Goal: Navigation & Orientation: Find specific page/section

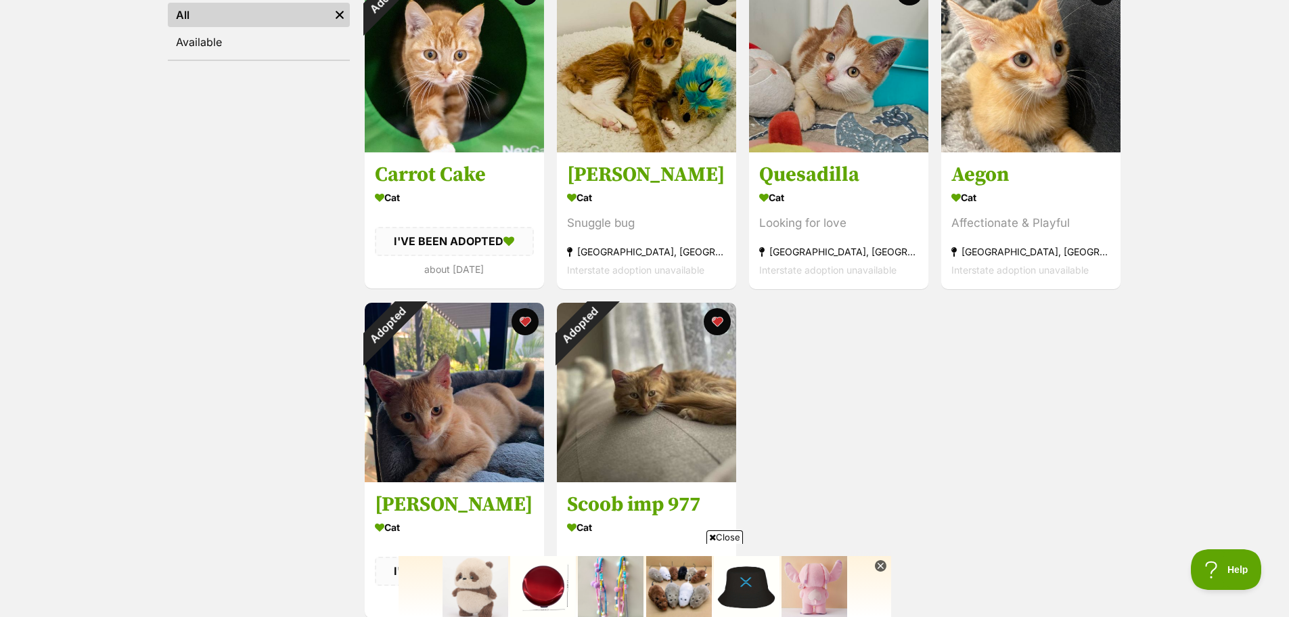
scroll to position [271, 0]
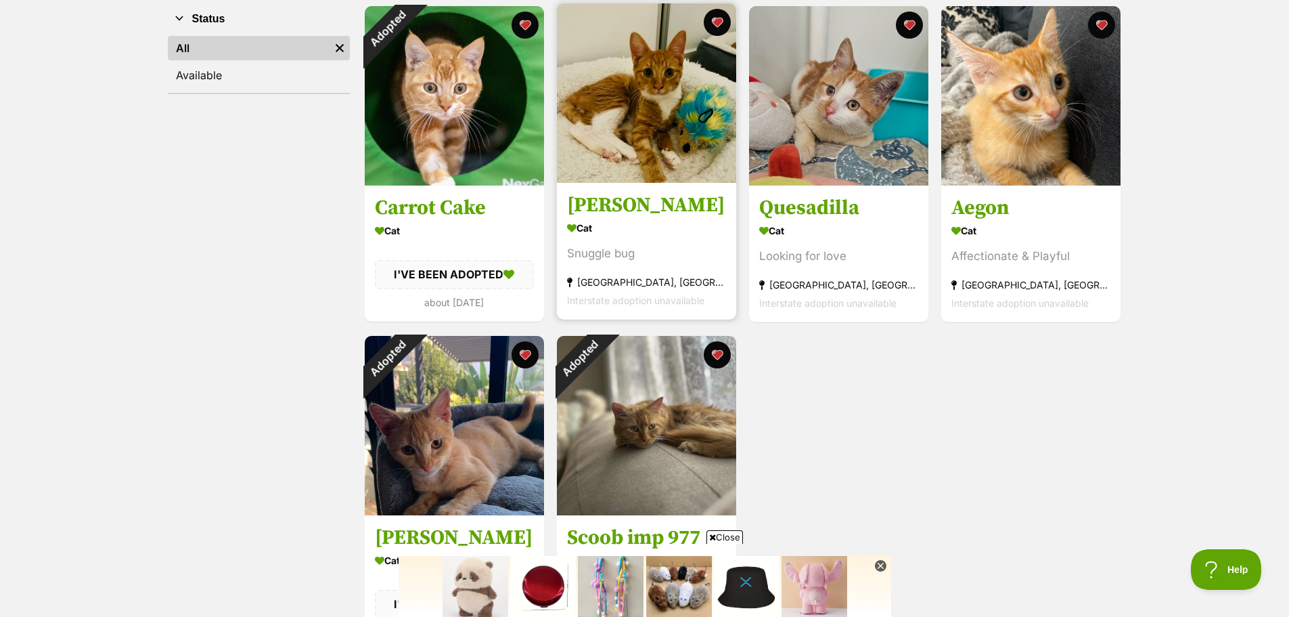
click at [688, 132] on img at bounding box center [646, 92] width 179 height 179
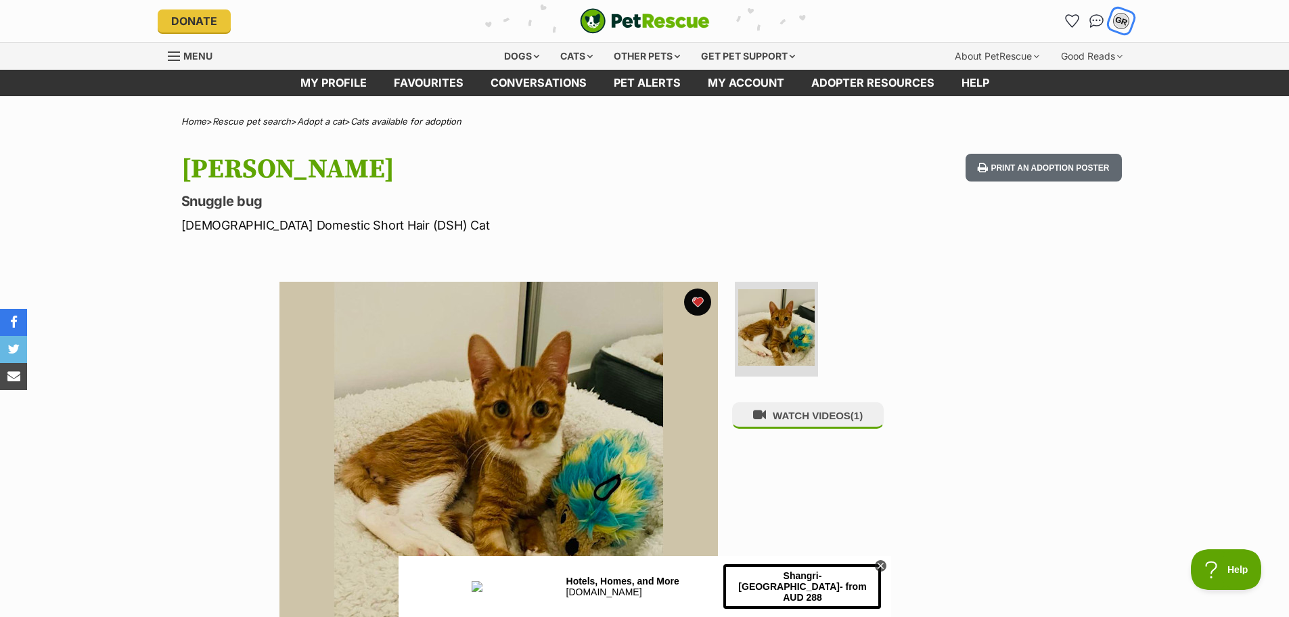
click at [1125, 19] on div "GR" at bounding box center [1122, 21] width 18 height 18
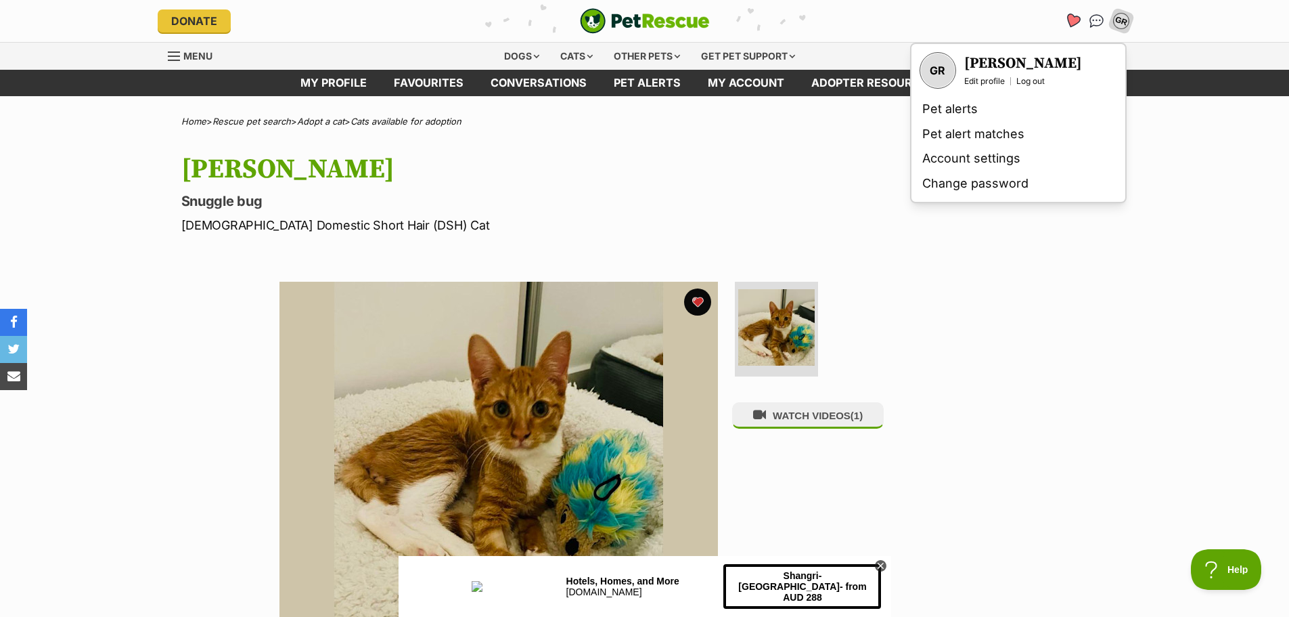
click at [1073, 20] on icon "Favourites" at bounding box center [1072, 21] width 16 height 16
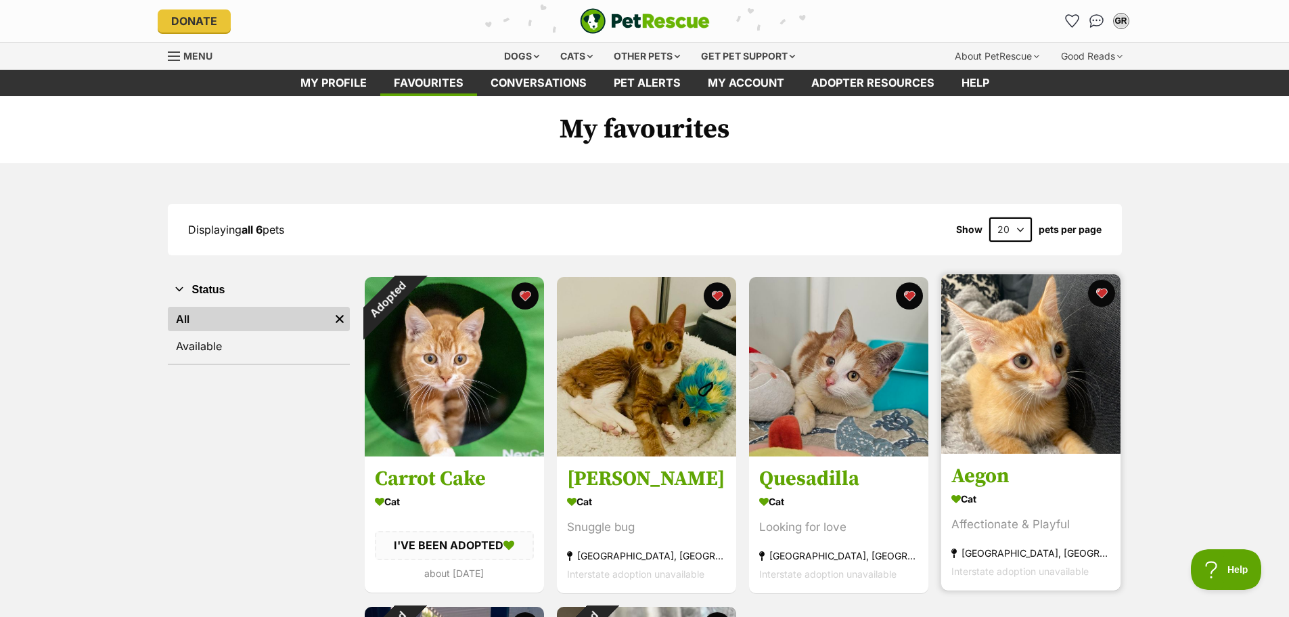
click at [1029, 367] on img at bounding box center [1031, 363] width 179 height 179
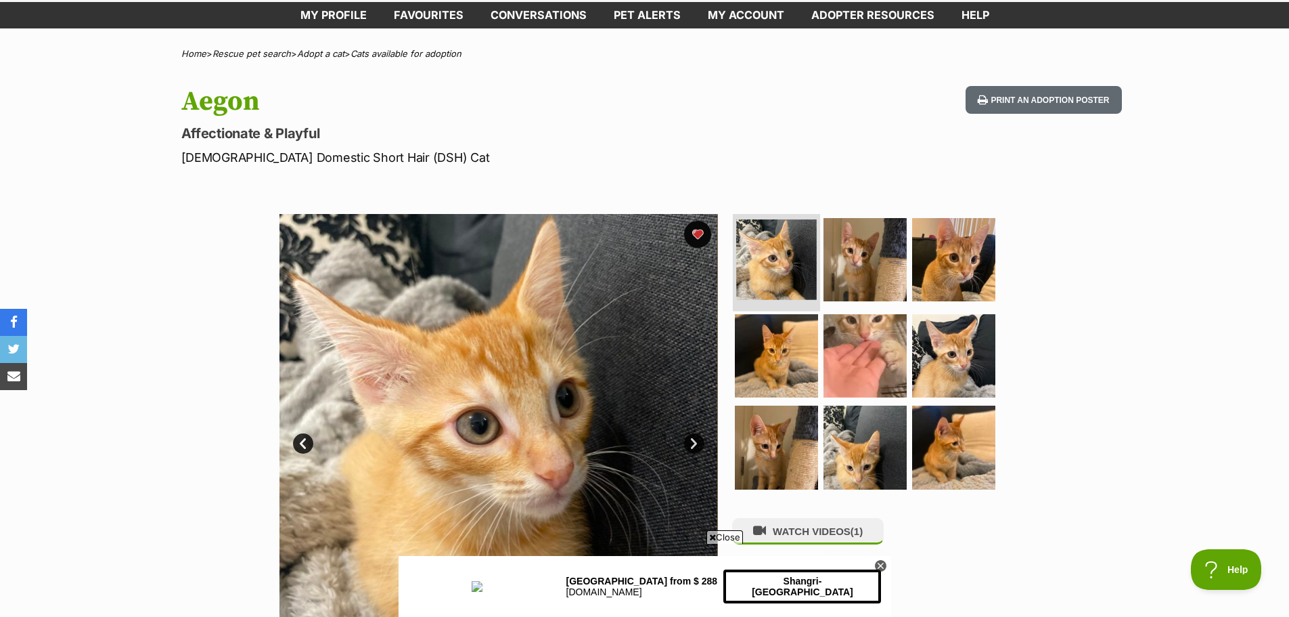
click at [760, 256] on img at bounding box center [776, 259] width 81 height 81
click at [867, 270] on img at bounding box center [865, 259] width 87 height 87
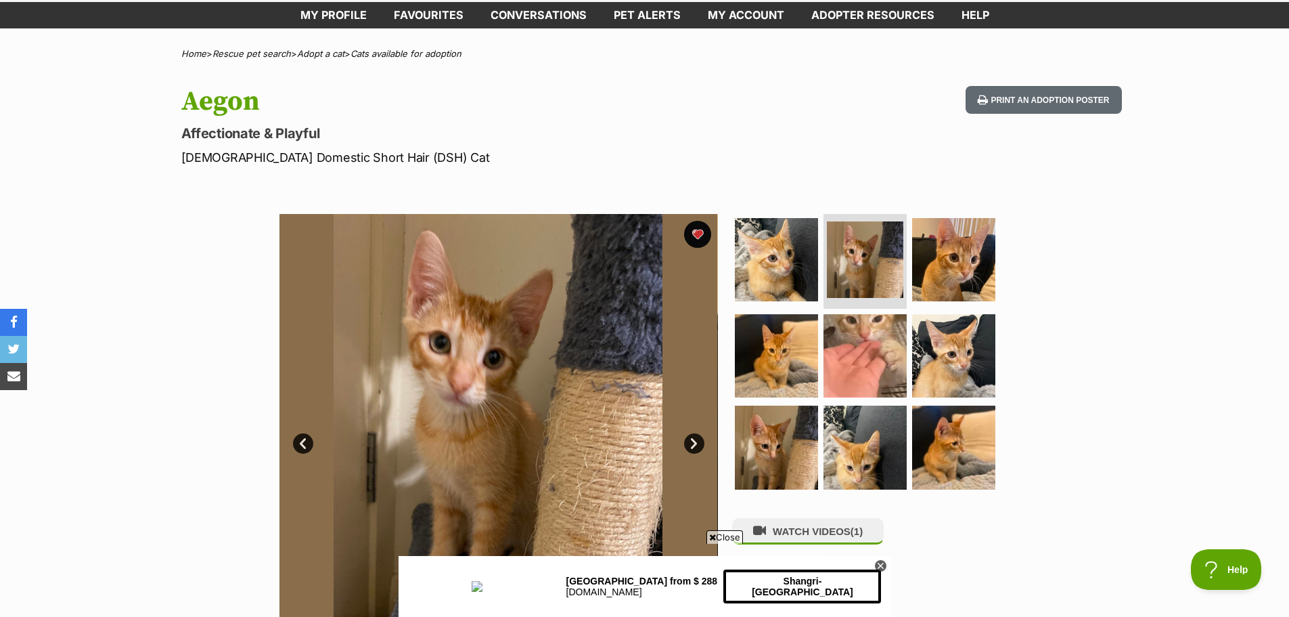
click at [698, 438] on link "Next" at bounding box center [694, 443] width 20 height 20
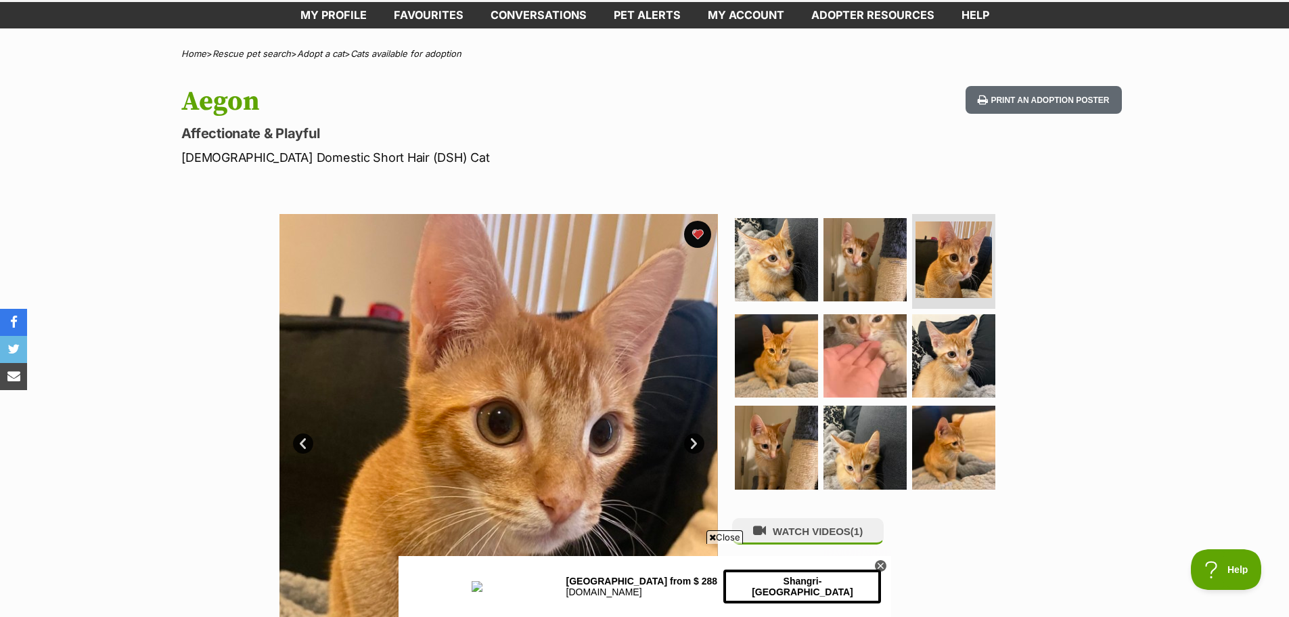
click at [694, 443] on link "Next" at bounding box center [694, 443] width 20 height 20
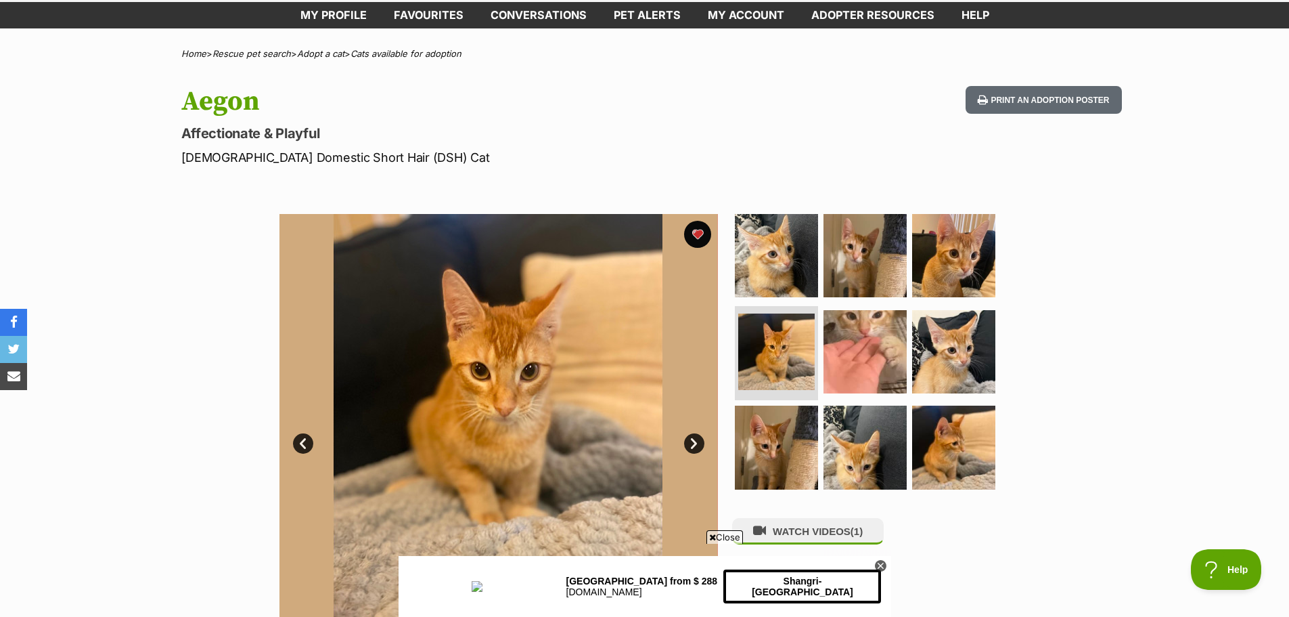
click at [694, 441] on link "Next" at bounding box center [694, 443] width 20 height 20
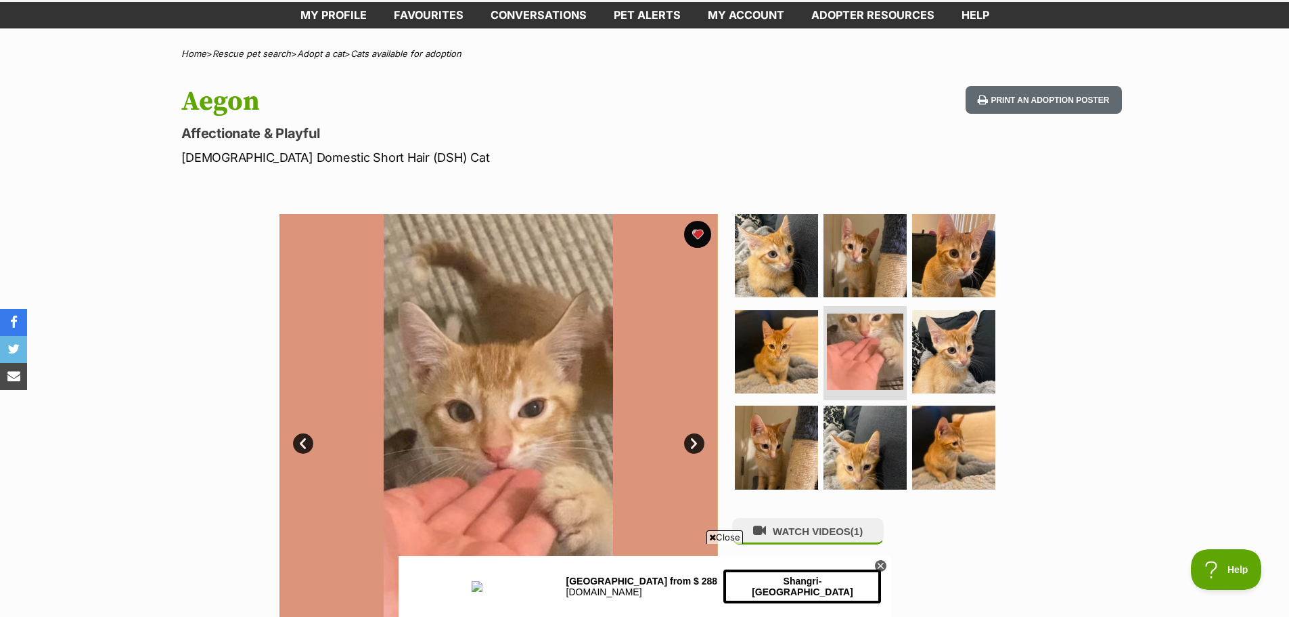
click at [696, 441] on link "Next" at bounding box center [694, 443] width 20 height 20
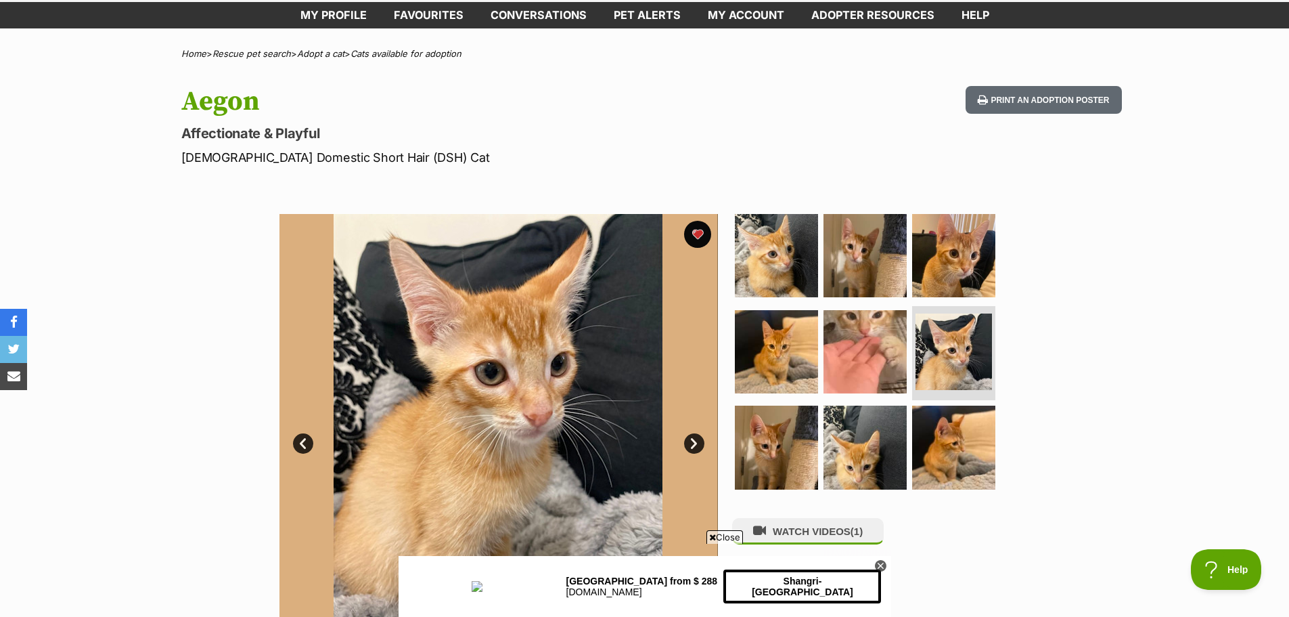
click at [696, 437] on link "Next" at bounding box center [694, 443] width 20 height 20
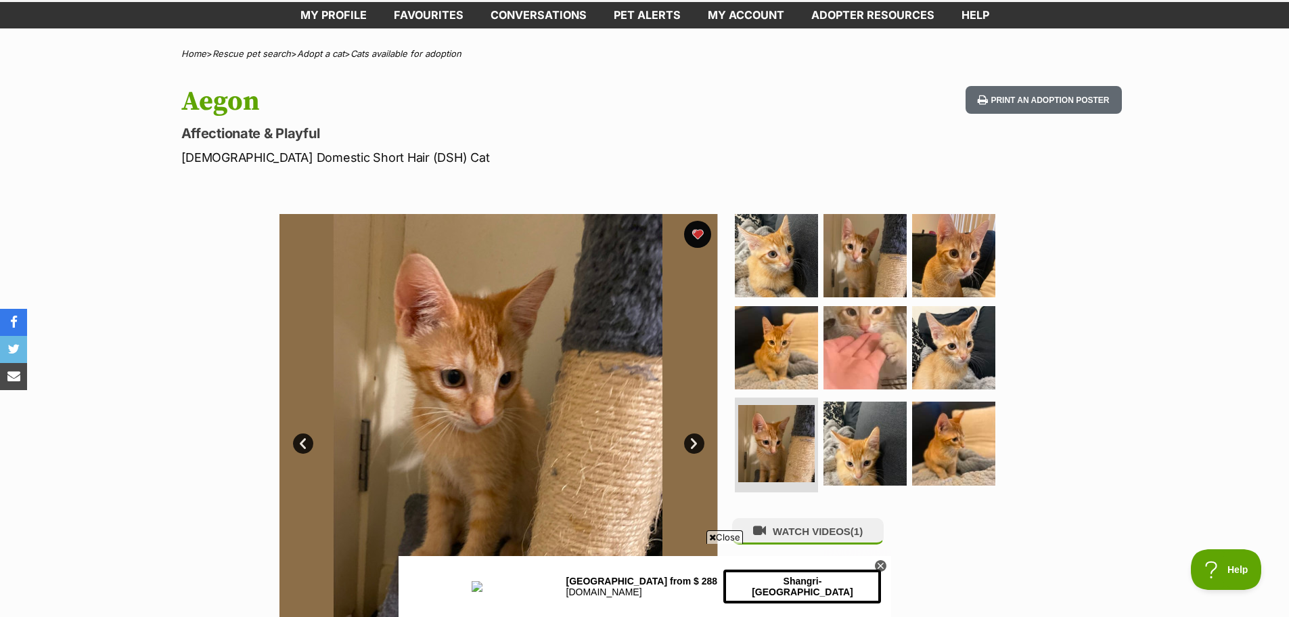
click at [696, 436] on link "Next" at bounding box center [694, 443] width 20 height 20
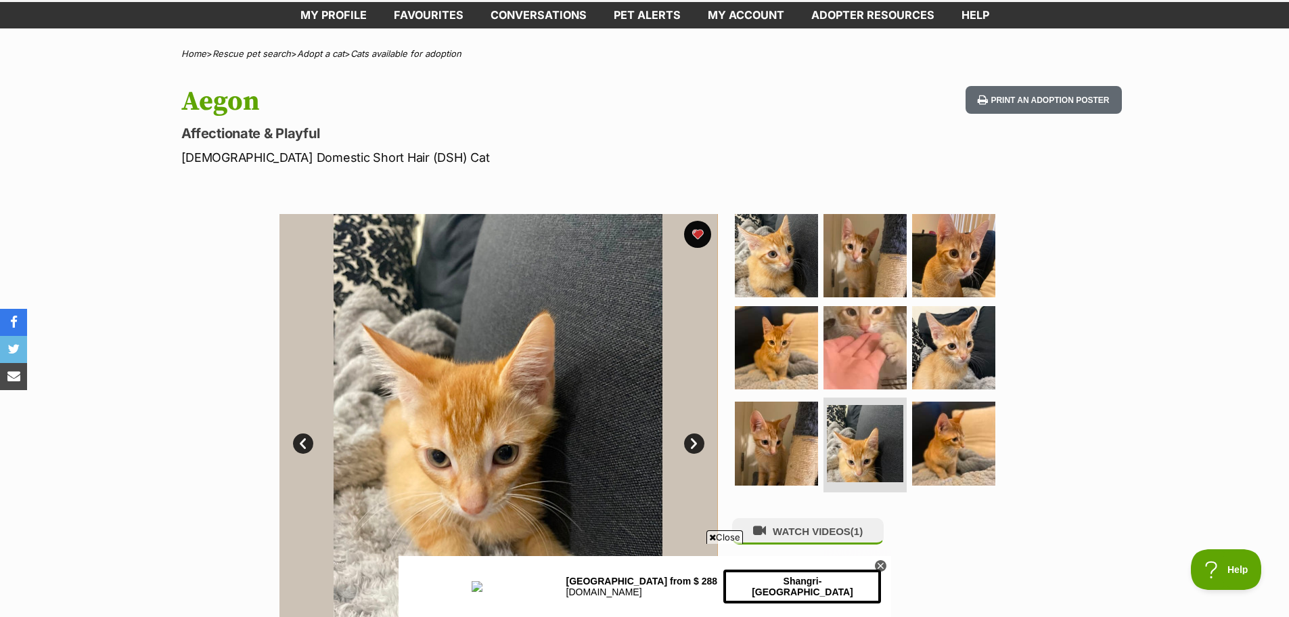
click at [696, 436] on link "Next" at bounding box center [694, 443] width 20 height 20
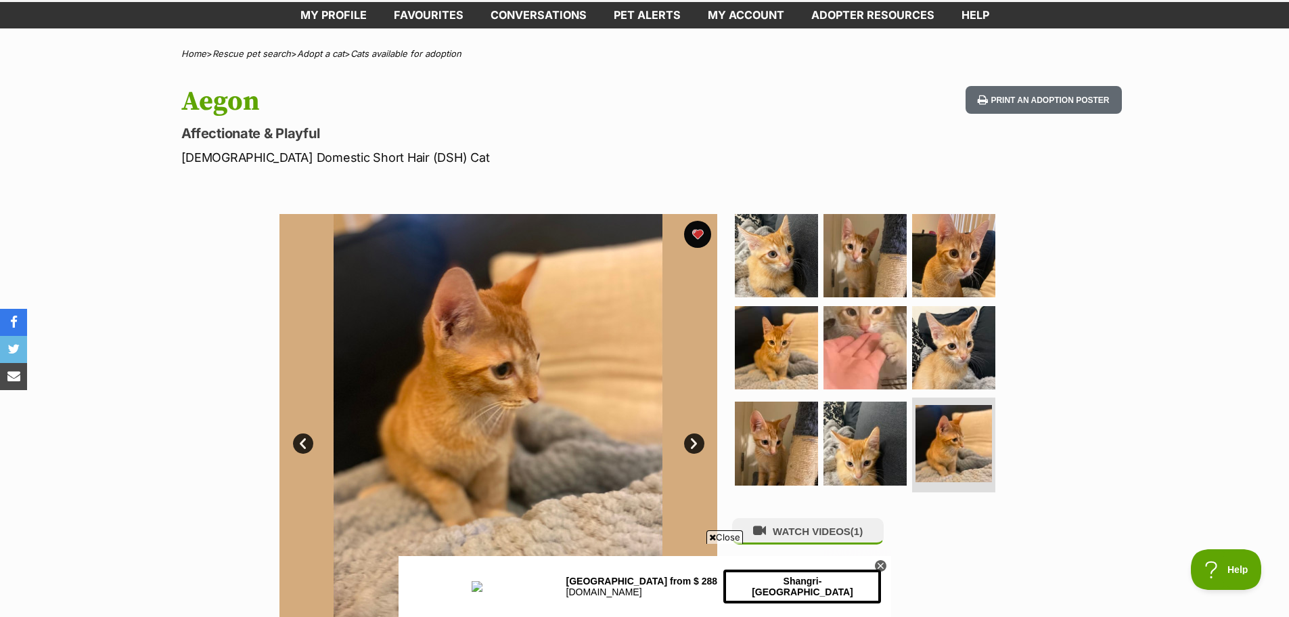
click at [696, 435] on link "Next" at bounding box center [694, 443] width 20 height 20
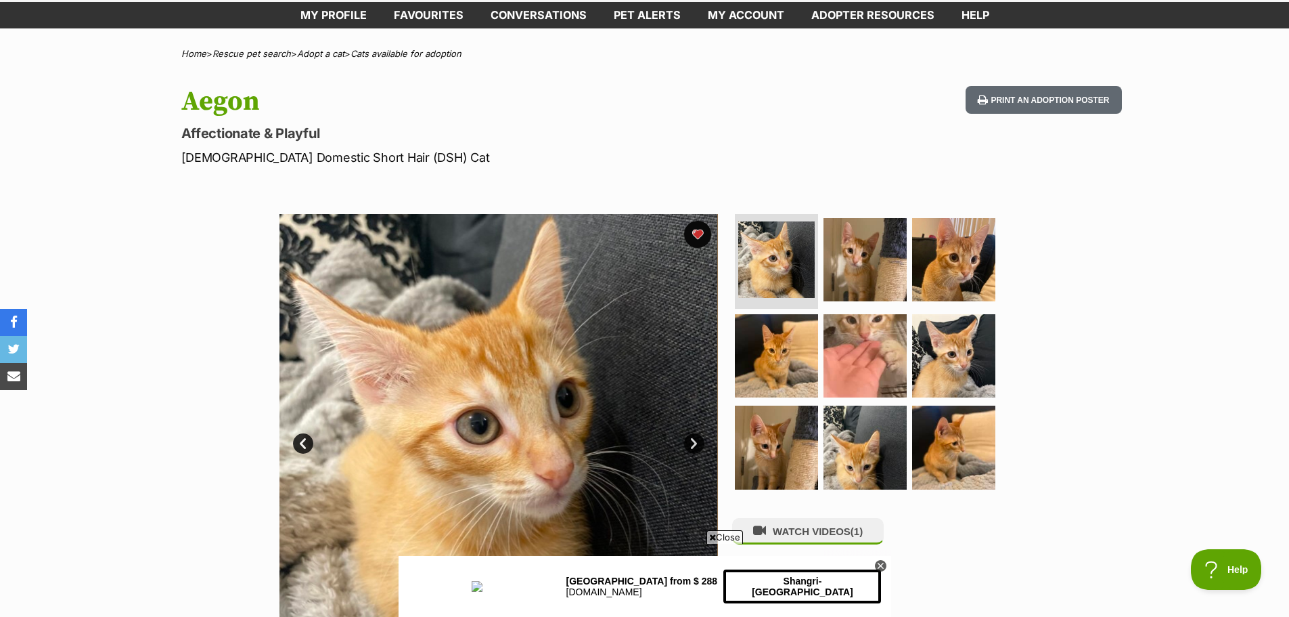
click at [701, 440] on link "Next" at bounding box center [694, 443] width 20 height 20
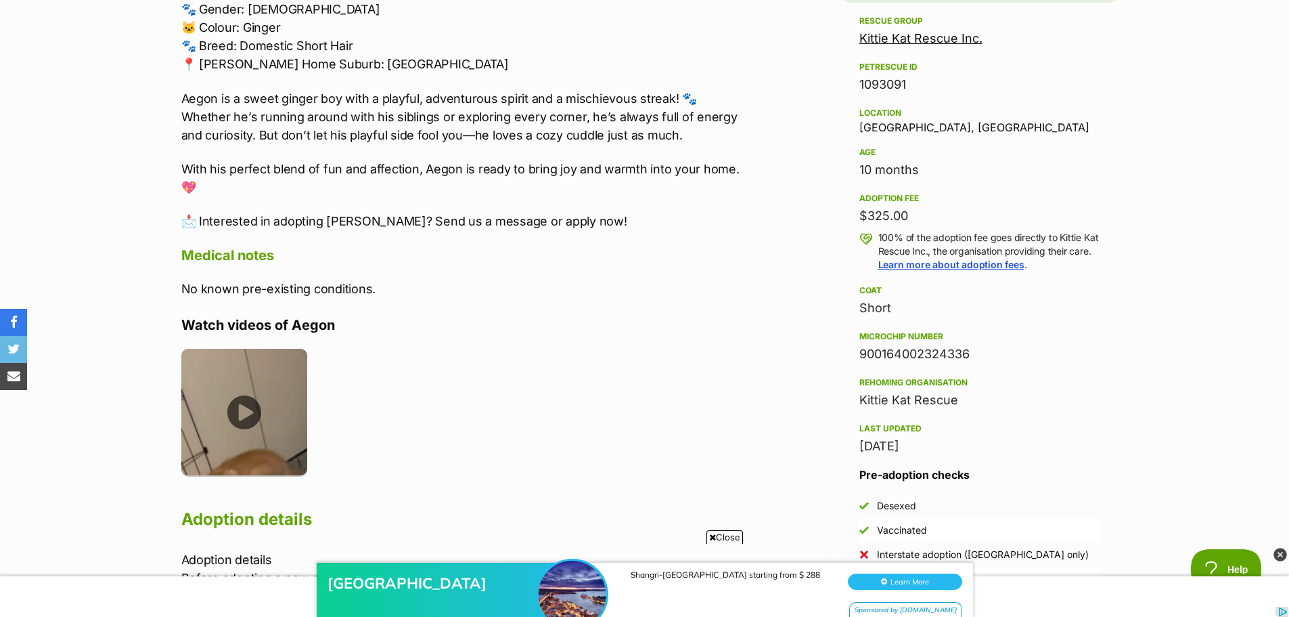
click at [242, 410] on img at bounding box center [244, 412] width 127 height 127
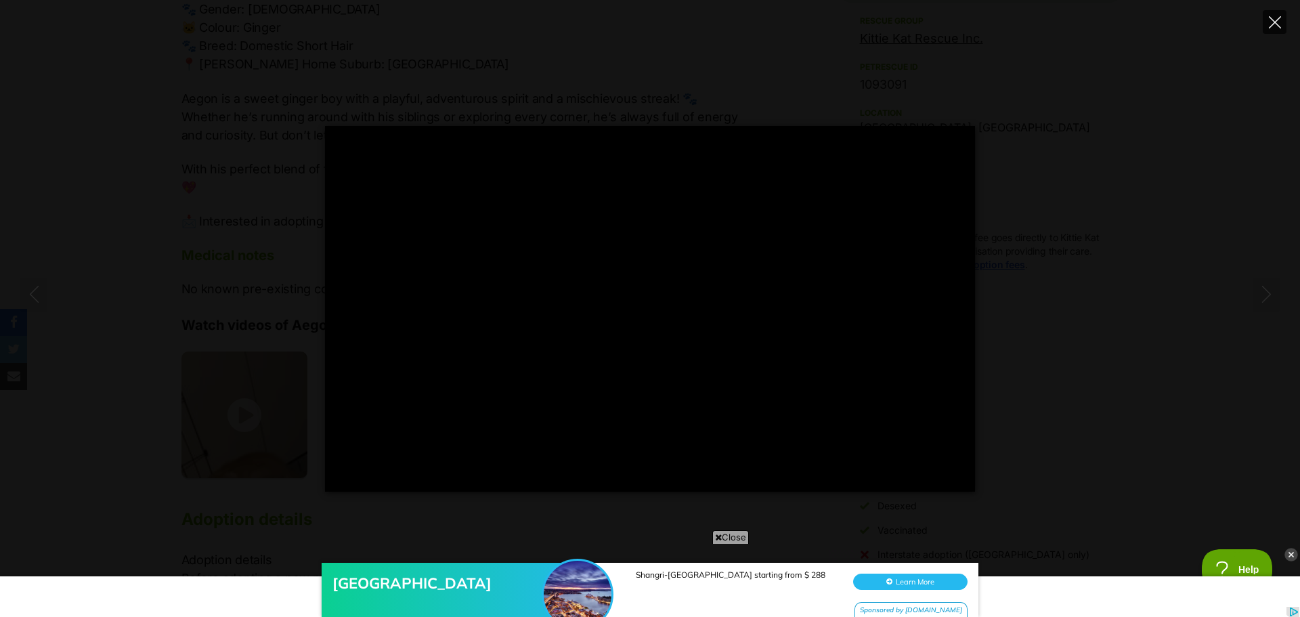
click at [1271, 20] on icon "Close" at bounding box center [1274, 22] width 12 height 12
type input "43.07"
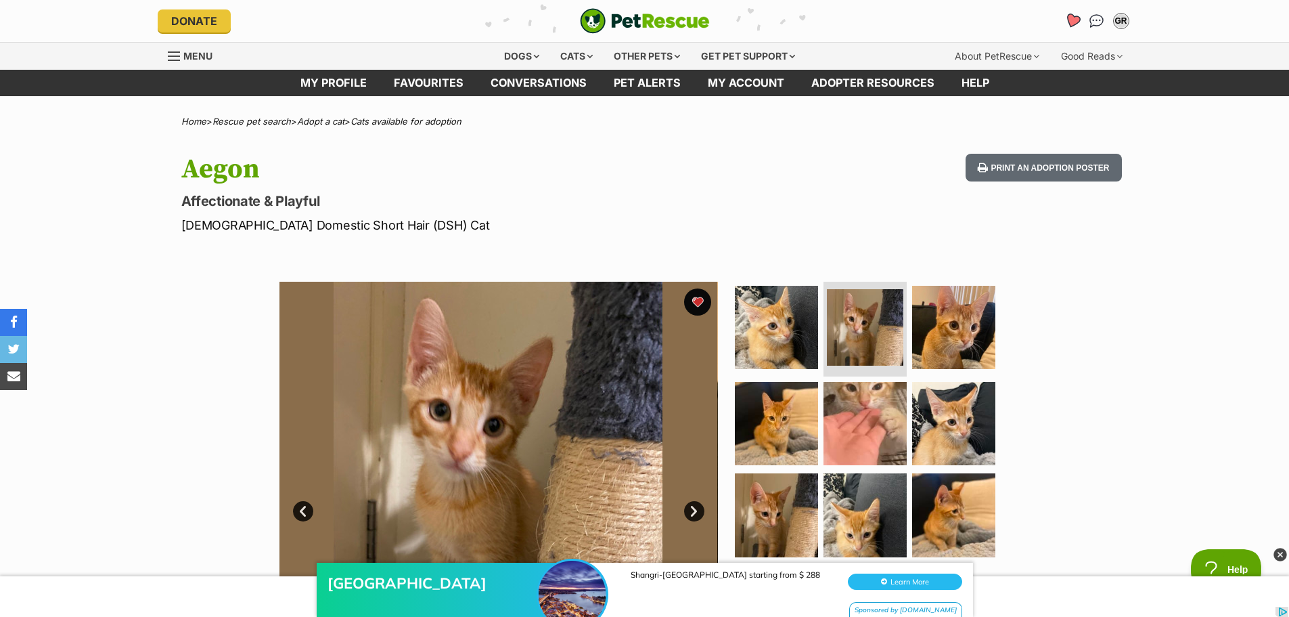
click at [1075, 20] on icon "Favourites" at bounding box center [1072, 21] width 16 height 16
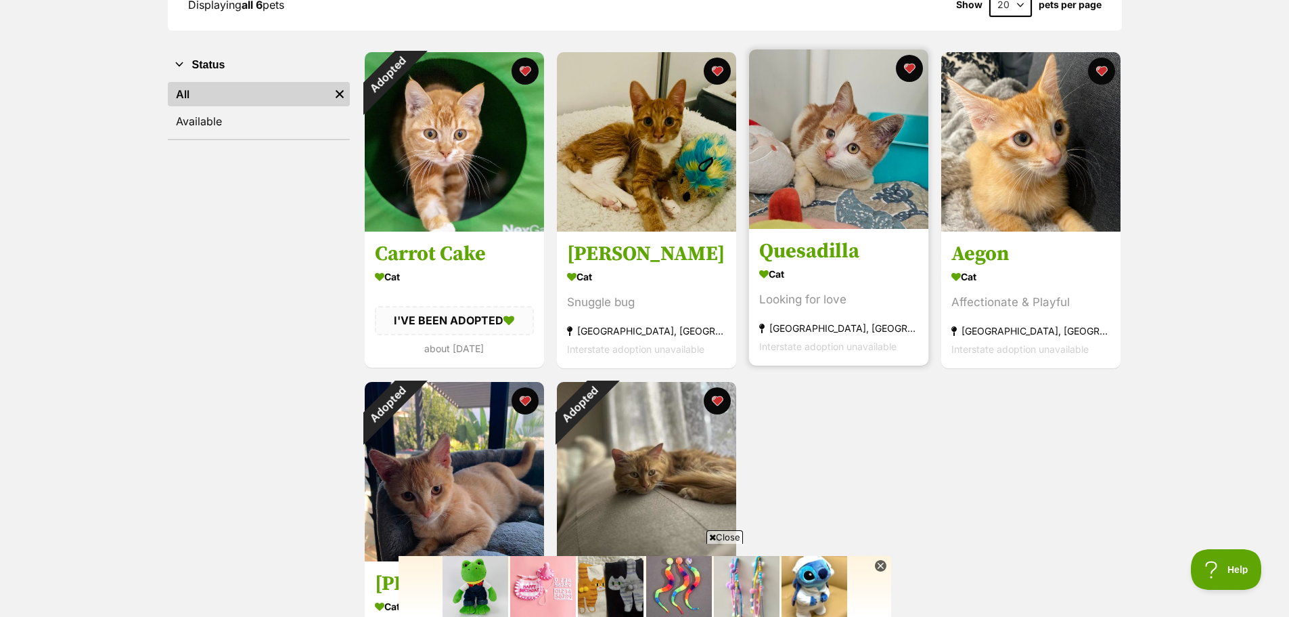
scroll to position [135, 0]
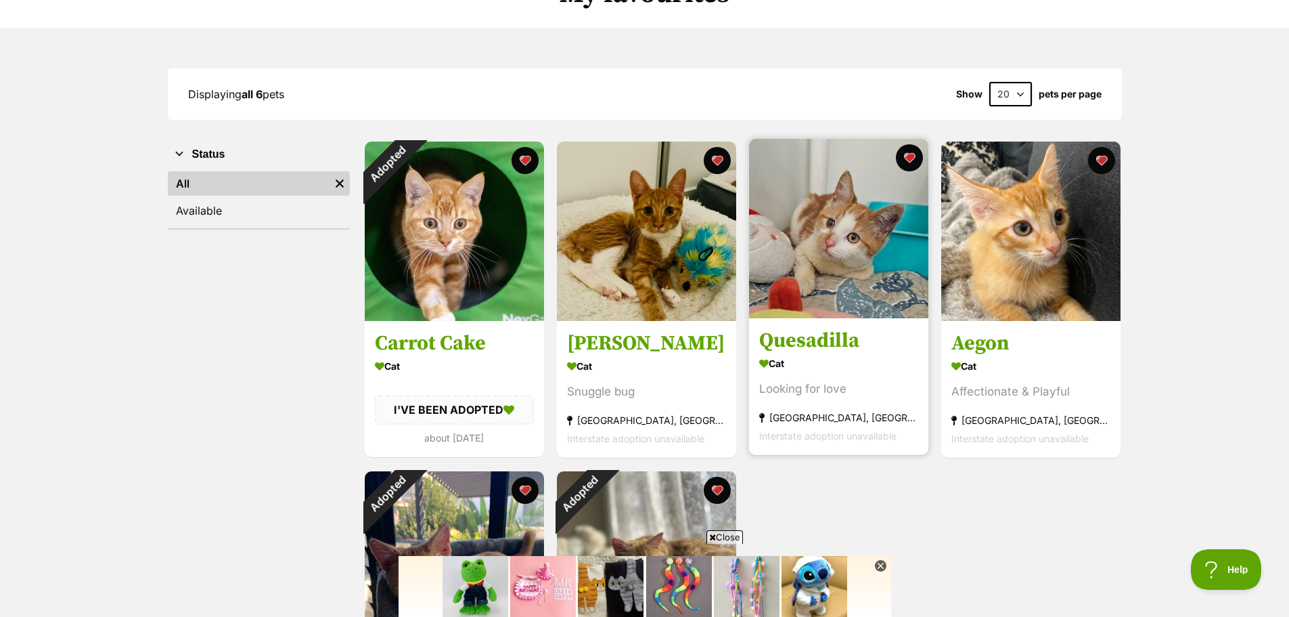
click at [837, 257] on img at bounding box center [838, 228] width 179 height 179
